Goal: Transaction & Acquisition: Purchase product/service

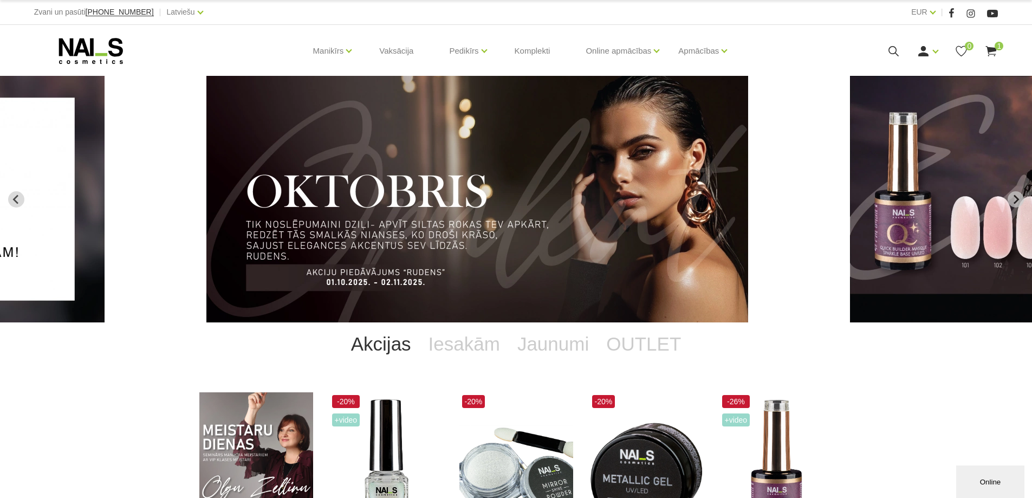
click at [815, 332] on div "Akcijas Iesakām Jaunumi OUTLET" at bounding box center [516, 343] width 634 height 43
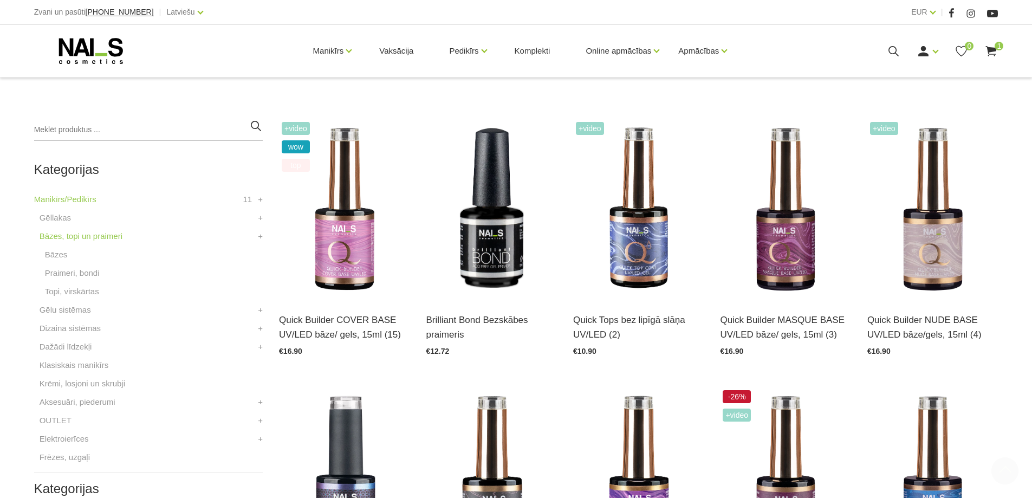
scroll to position [271, 0]
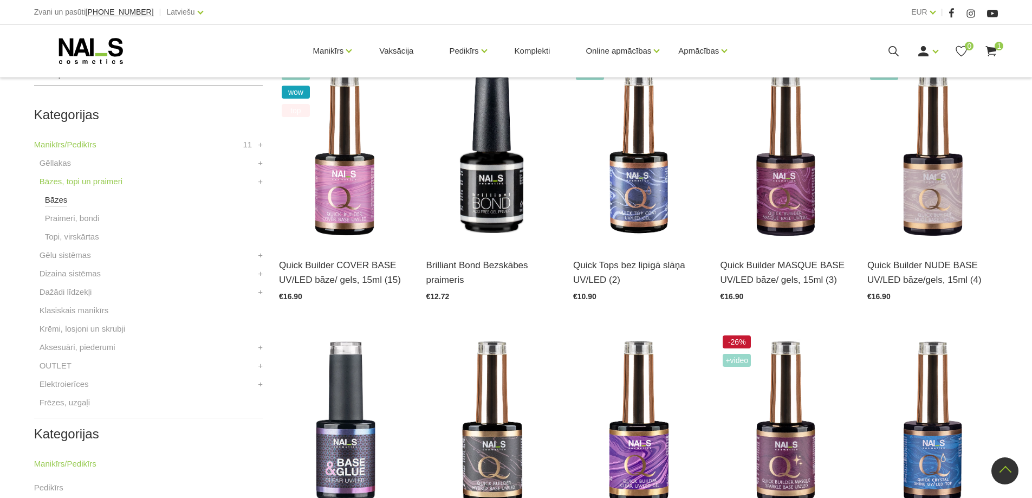
click at [53, 200] on link "Bāzes" at bounding box center [56, 199] width 23 height 13
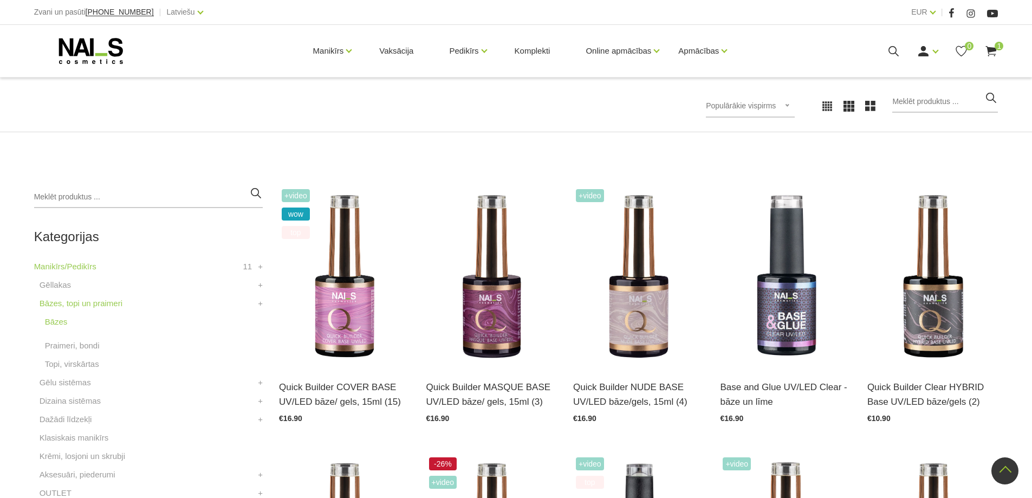
scroll to position [108, 0]
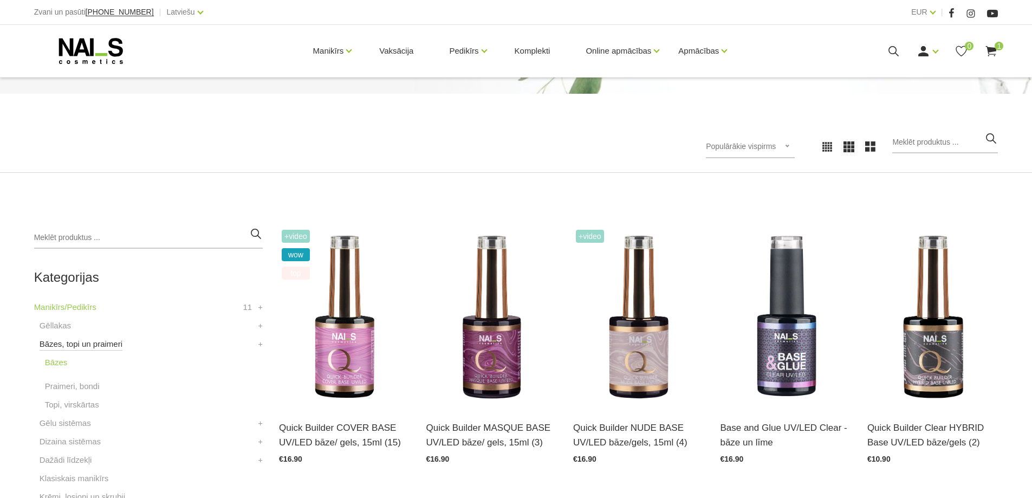
click at [88, 343] on link "Bāzes, topi un praimeri" at bounding box center [81, 344] width 83 height 13
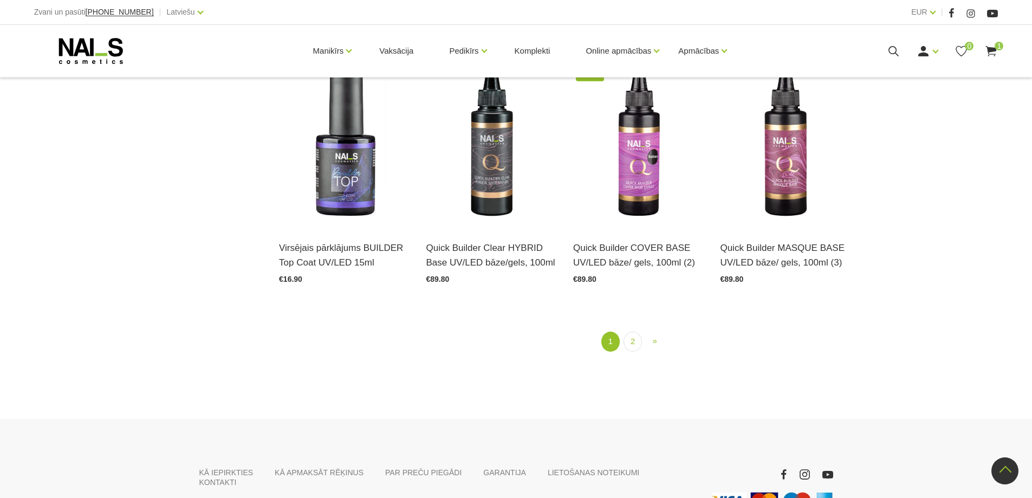
scroll to position [1459, 0]
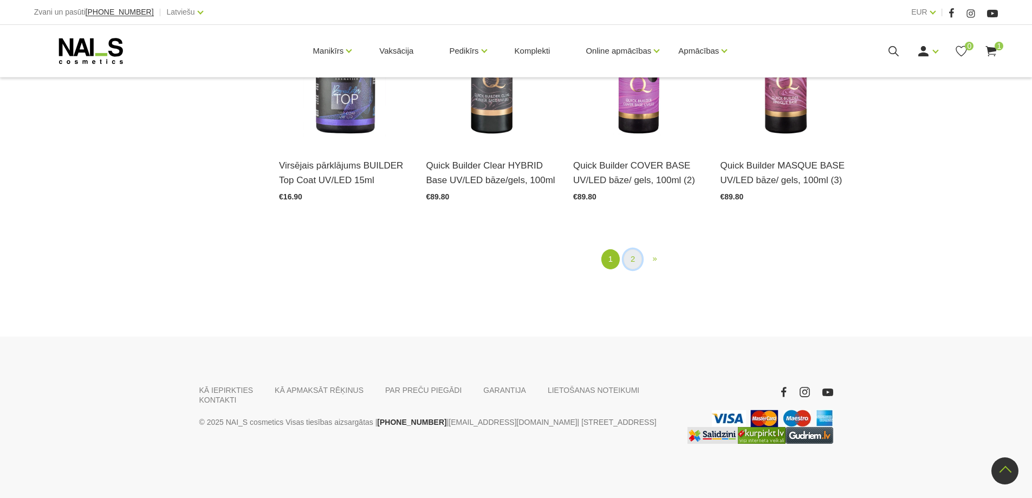
click at [625, 257] on link "2" at bounding box center [633, 259] width 18 height 20
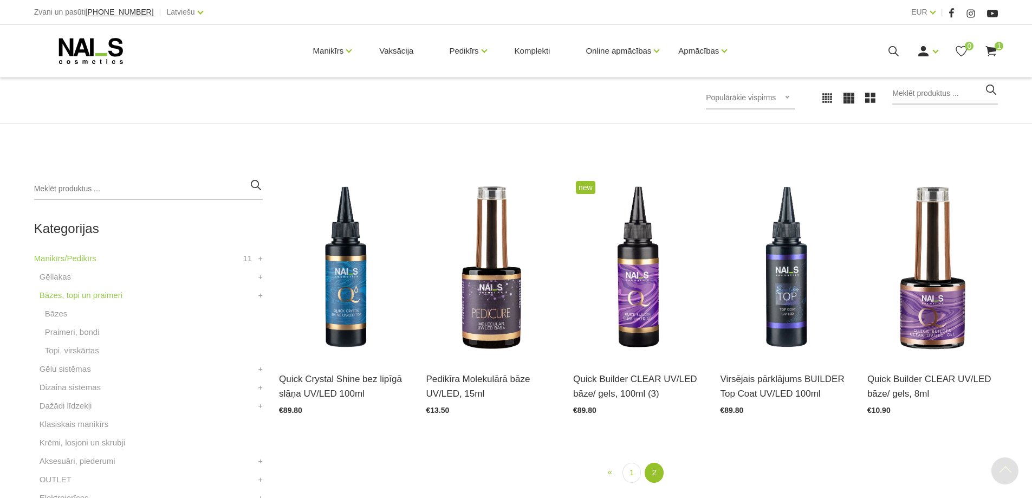
scroll to position [385, 0]
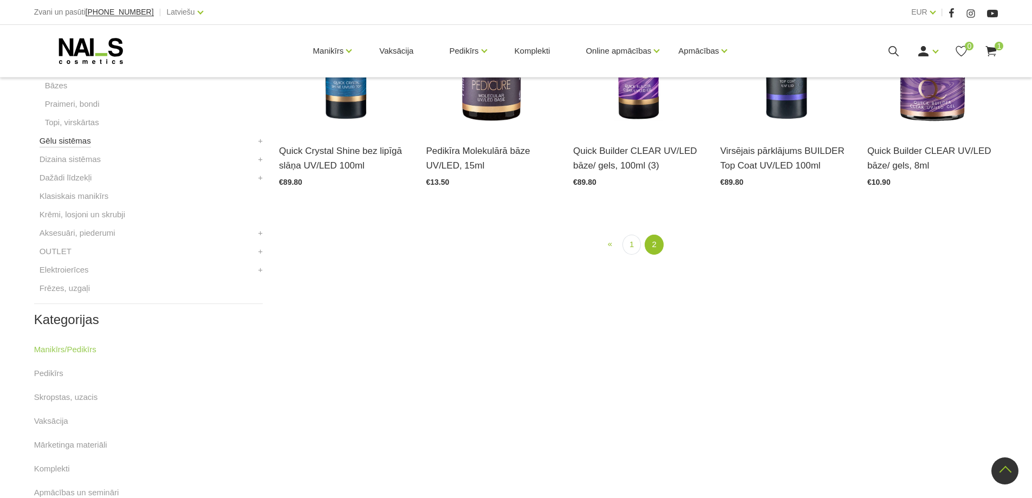
click at [72, 144] on link "Gēlu sistēmas" at bounding box center [65, 140] width 51 height 13
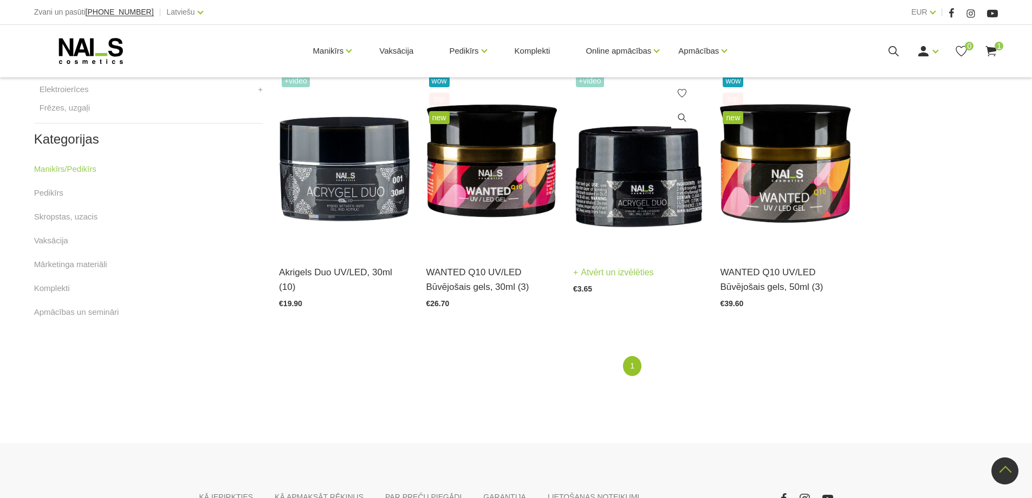
scroll to position [546, 0]
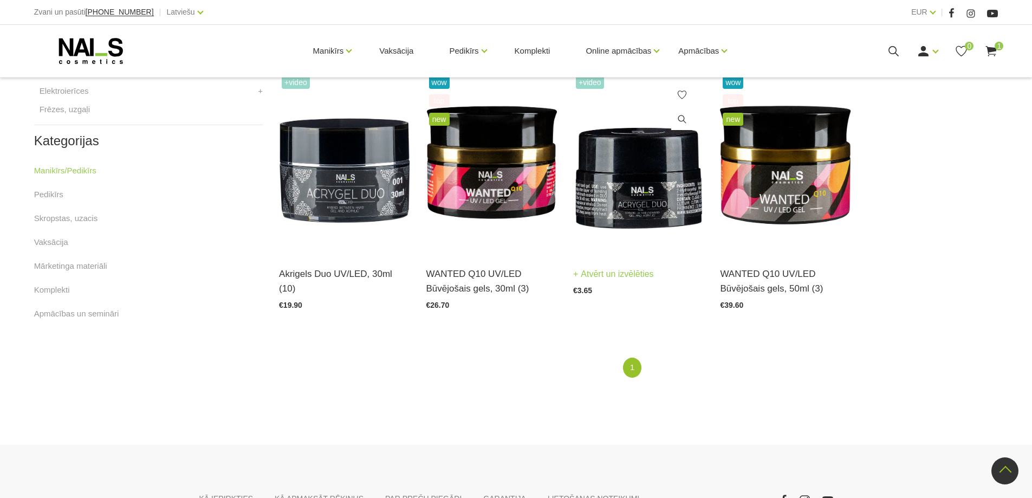
click at [641, 181] on img at bounding box center [638, 163] width 131 height 180
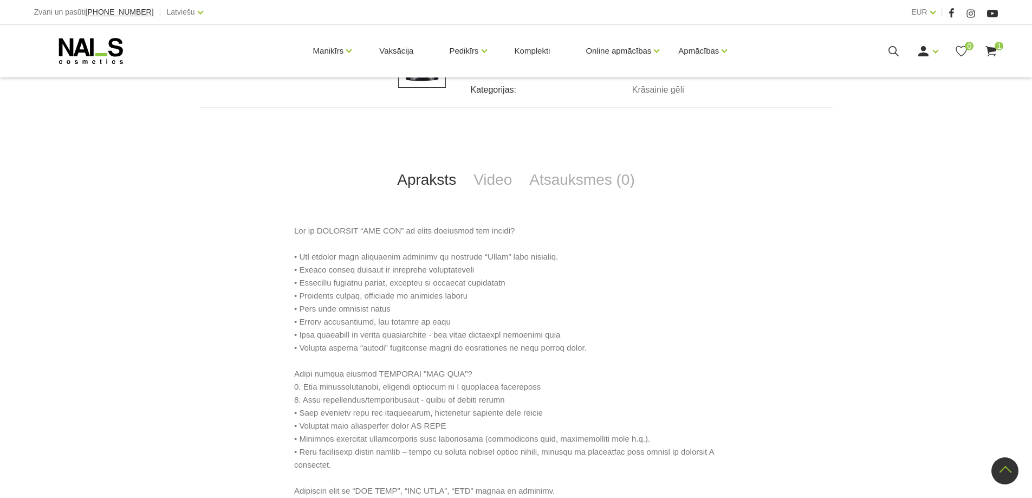
scroll to position [434, 0]
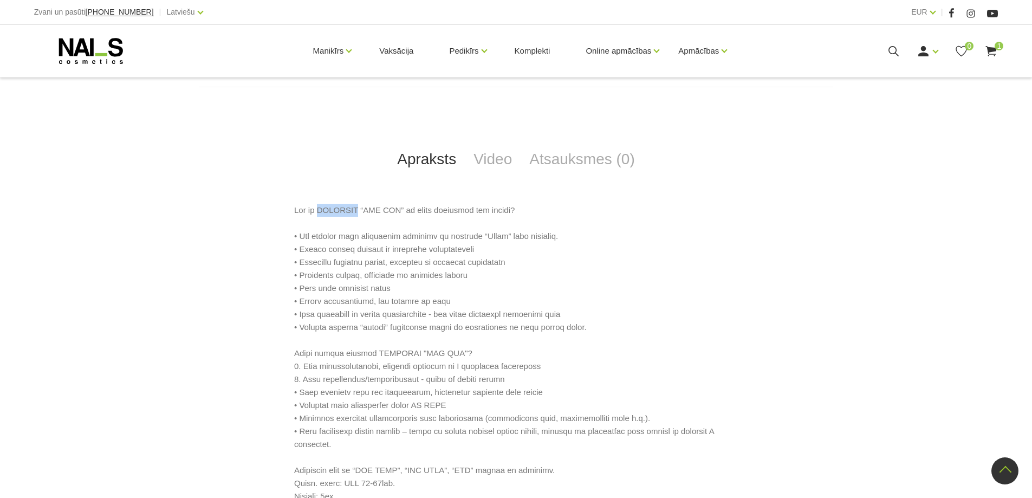
drag, startPoint x: 315, startPoint y: 210, endPoint x: 352, endPoint y: 216, distance: 37.2
click at [352, 216] on p at bounding box center [516, 353] width 444 height 299
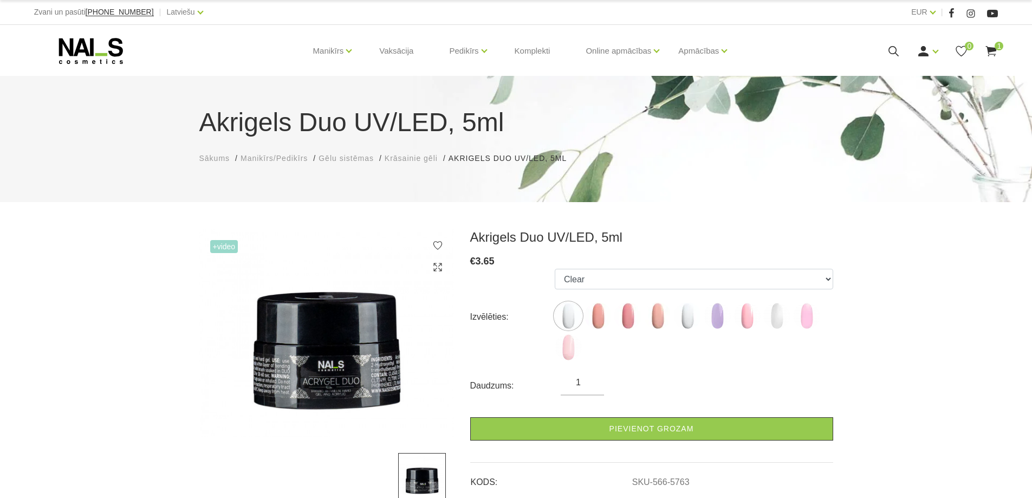
scroll to position [271, 0]
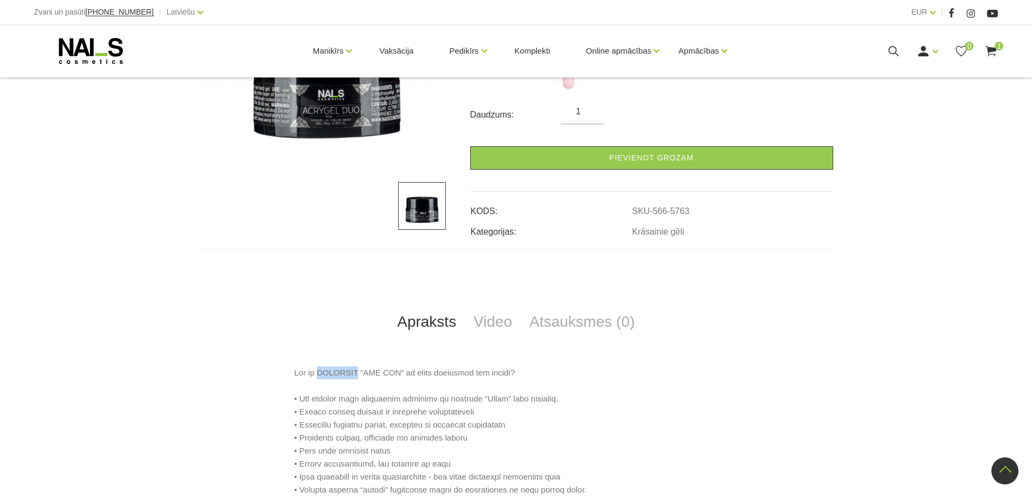
copy p "AKRIGELS"
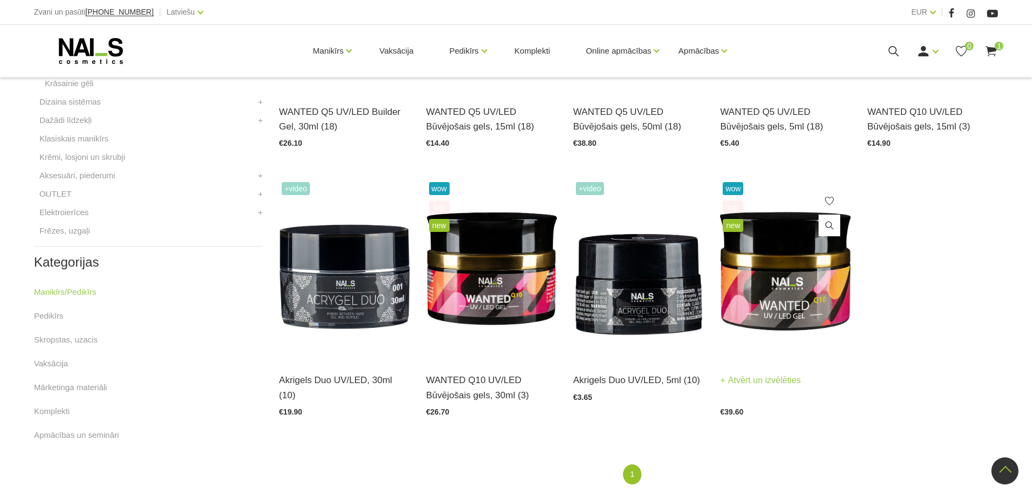
scroll to position [423, 0]
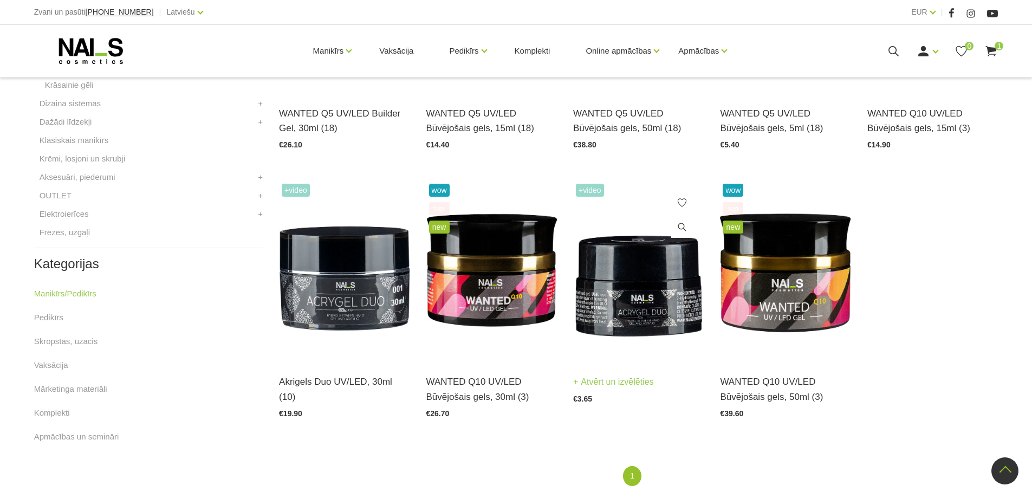
click at [638, 295] on img at bounding box center [638, 271] width 131 height 180
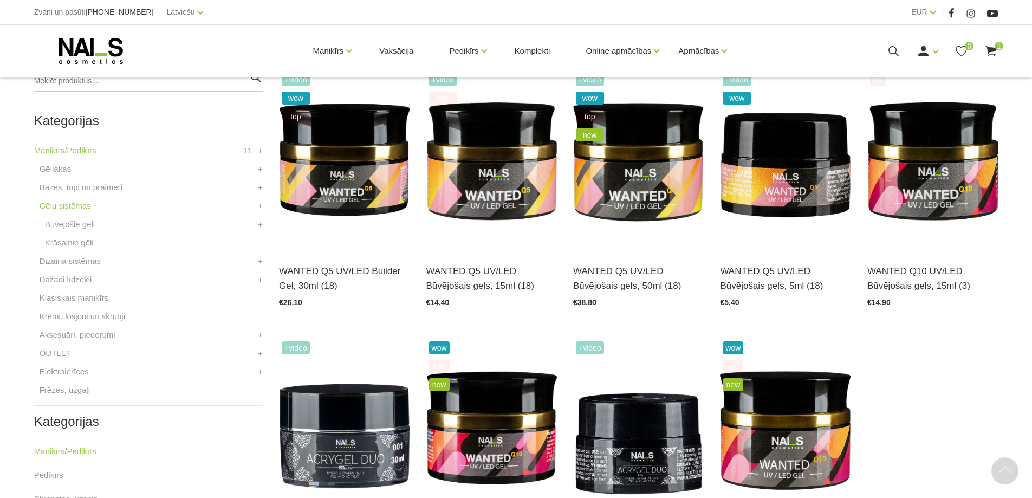
scroll to position [325, 0]
